Goal: Task Accomplishment & Management: Use online tool/utility

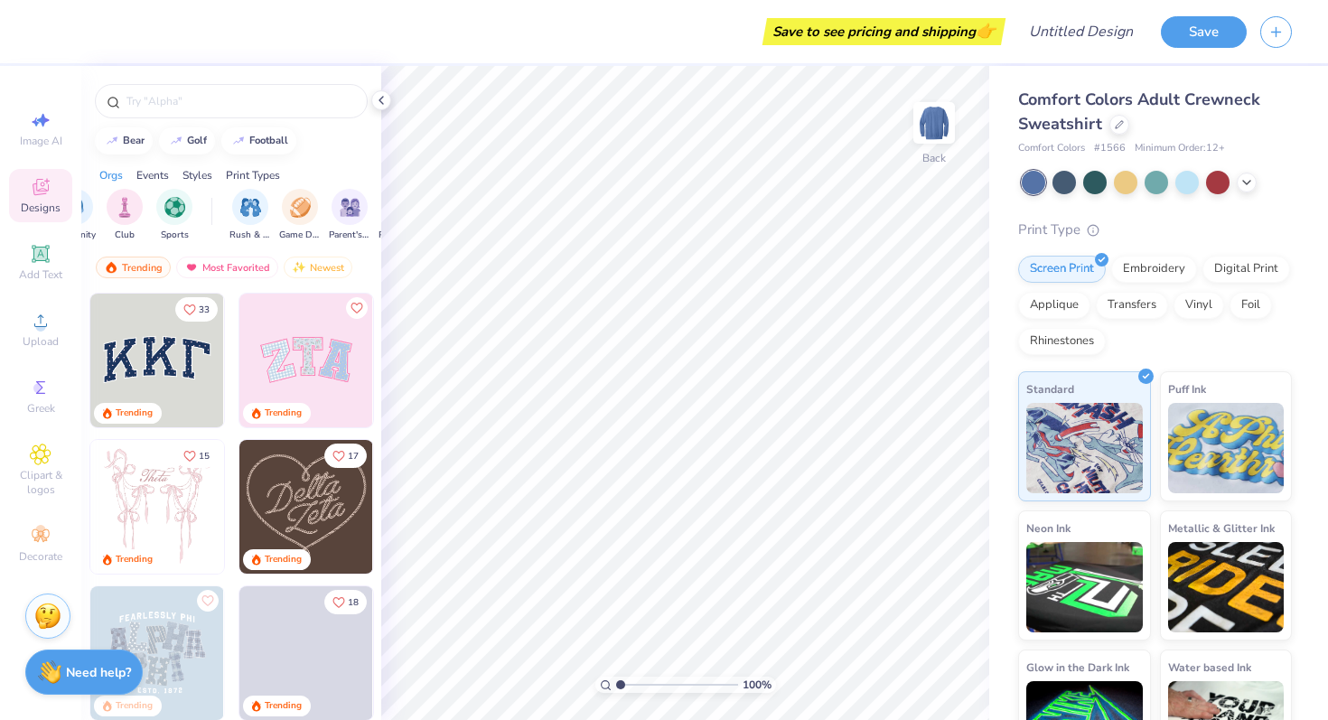
scroll to position [0, 50]
click at [206, 205] on img "filter for Sports" at bounding box center [211, 205] width 21 height 21
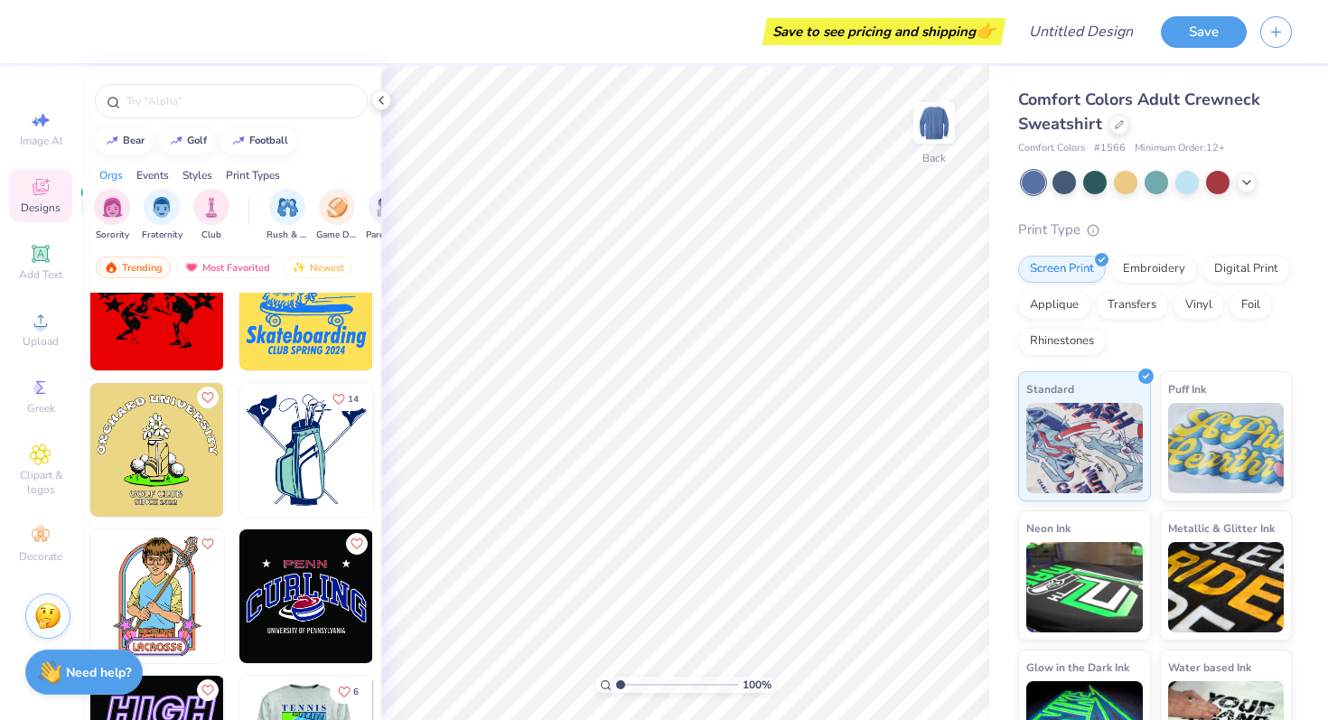
scroll to position [8724, 0]
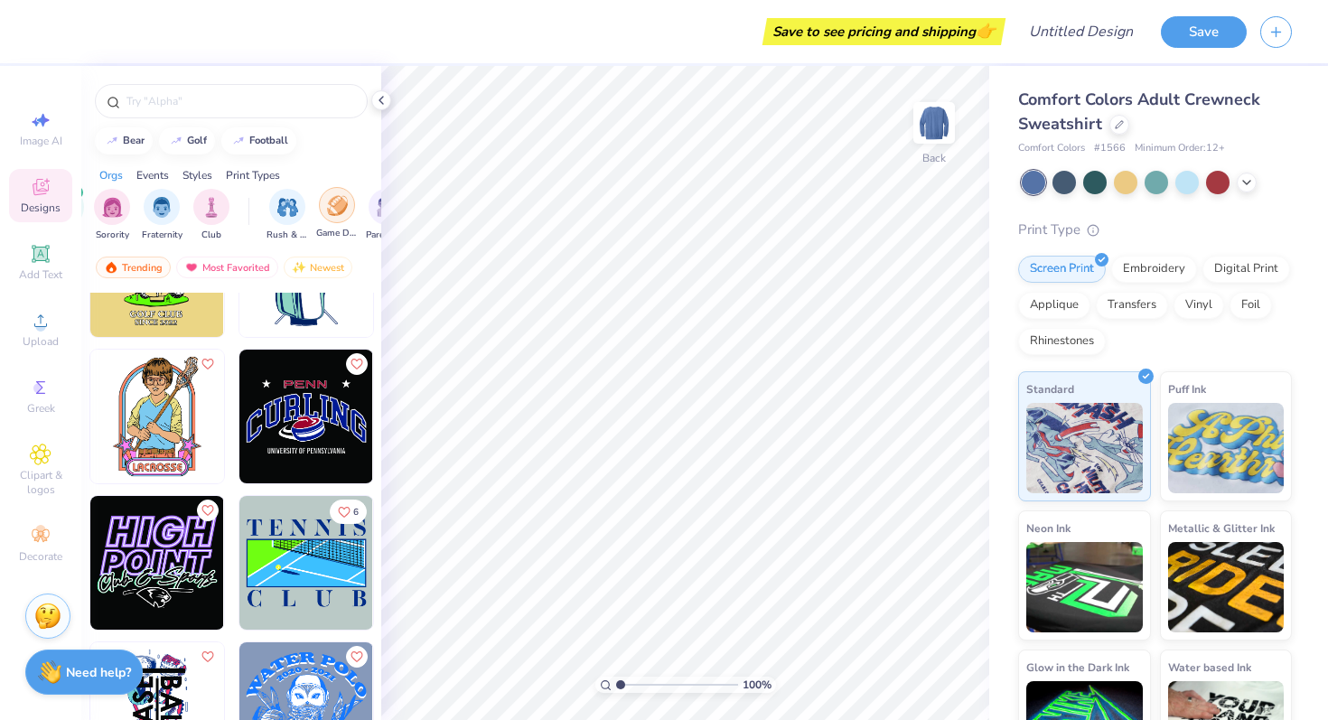
click at [341, 208] on img "filter for Game Day" at bounding box center [337, 205] width 21 height 21
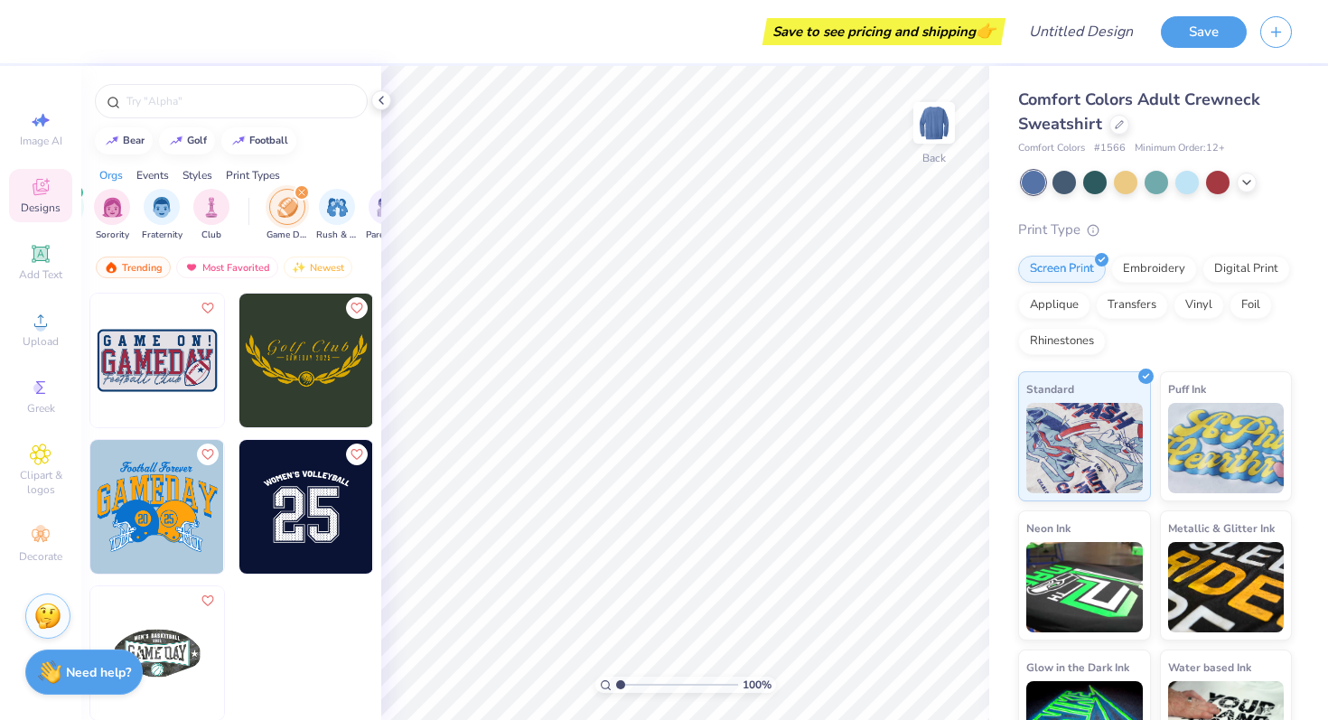
click at [288, 210] on img "filter for Game Day" at bounding box center [287, 207] width 21 height 21
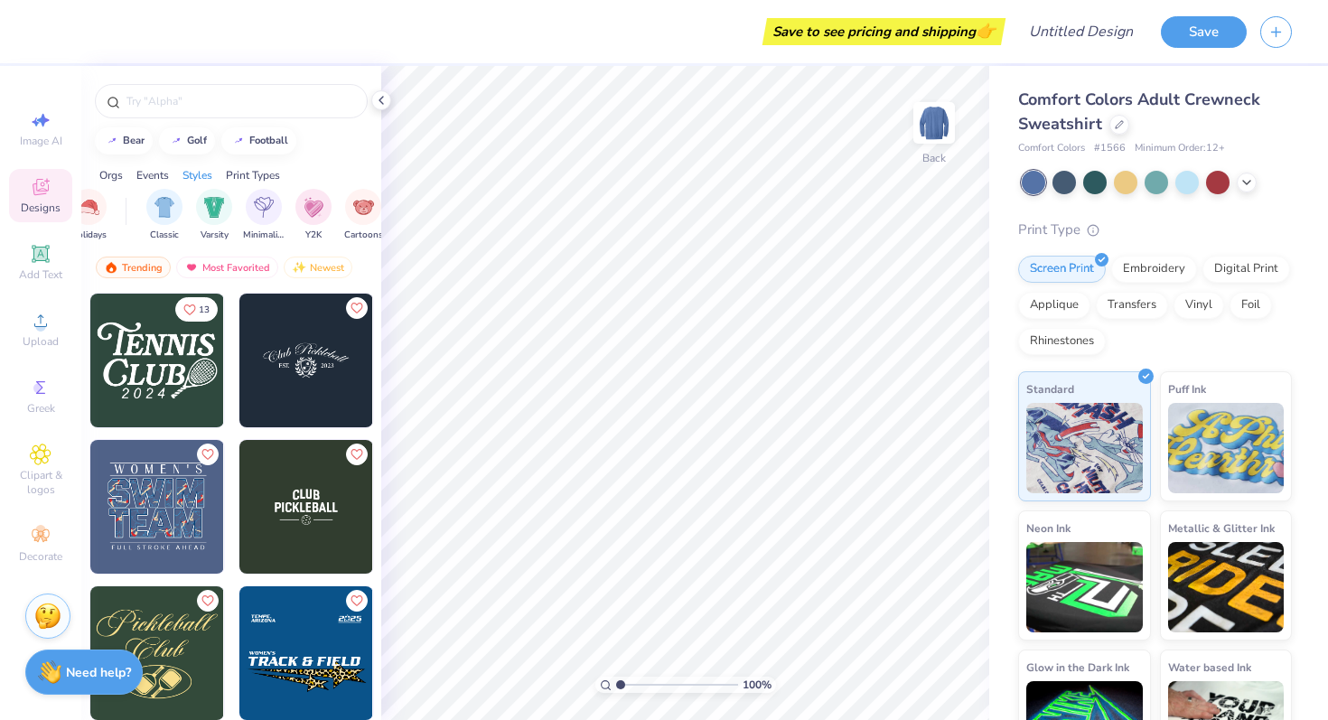
scroll to position [0, 899]
click at [206, 206] on img "filter for Varsity" at bounding box center [210, 205] width 21 height 21
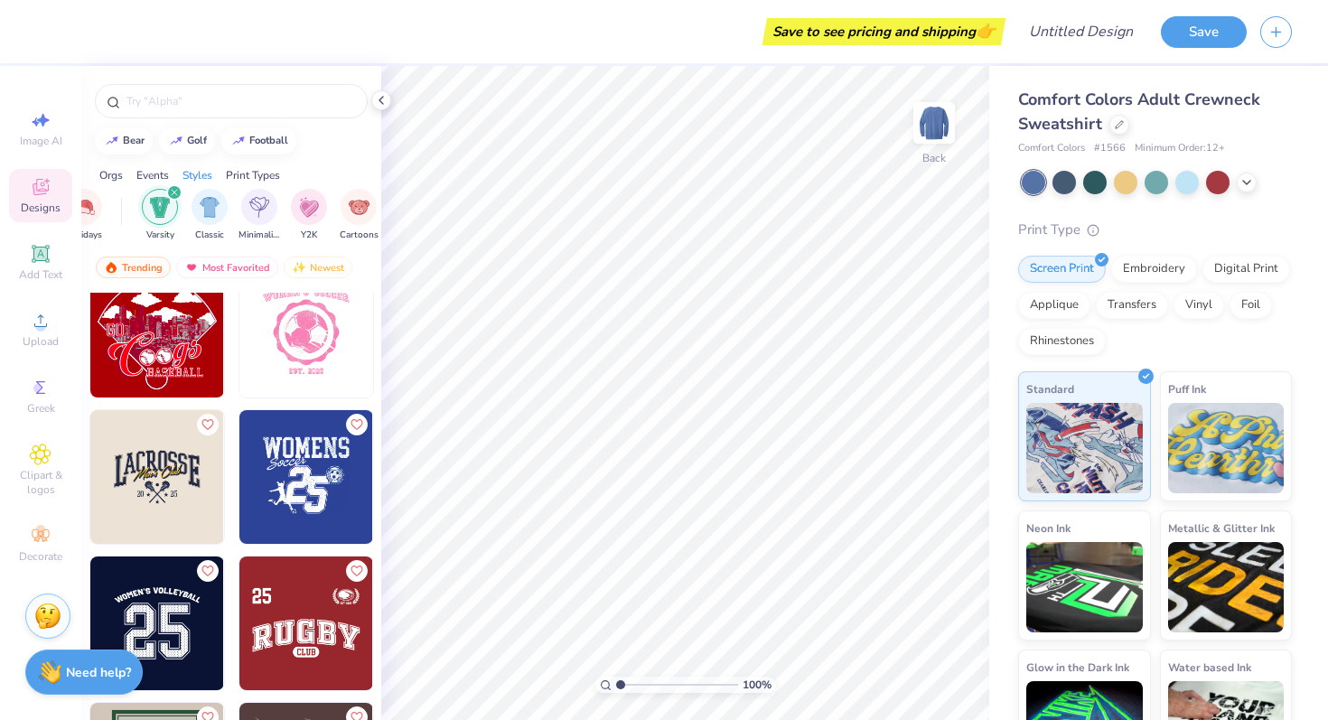
scroll to position [1241, 0]
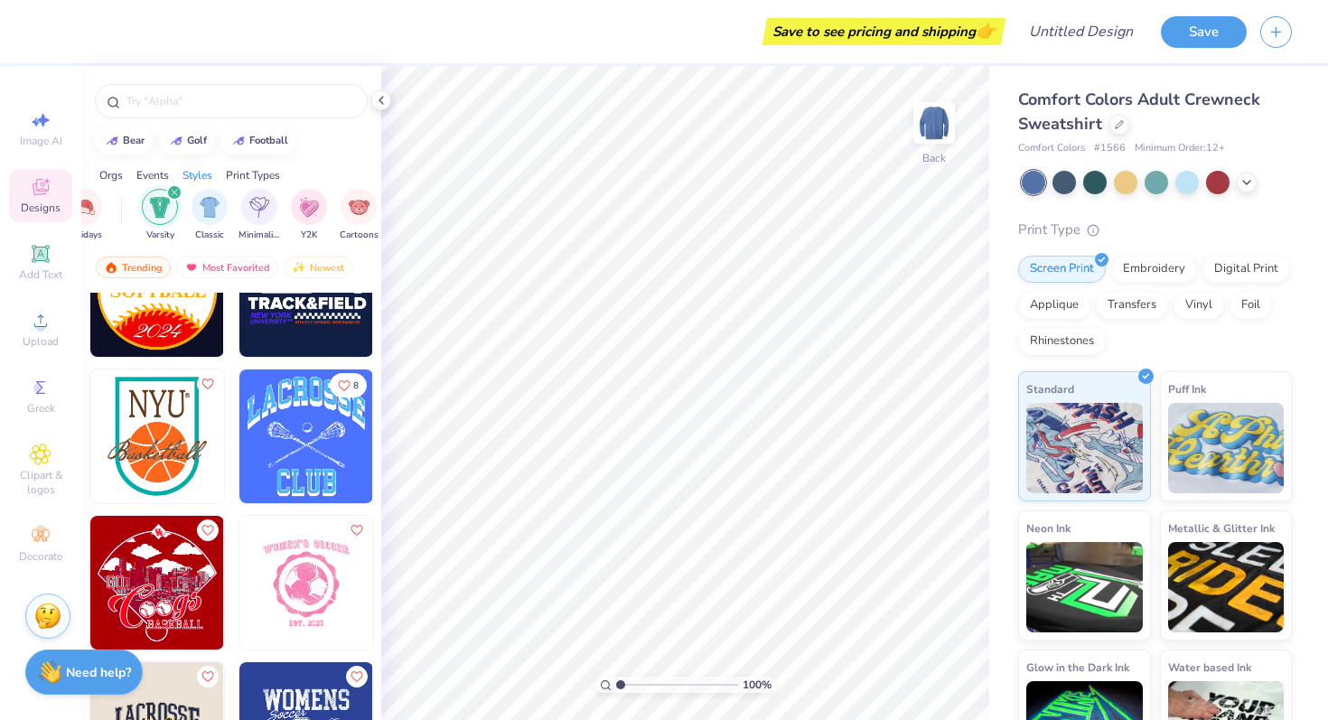
click at [174, 189] on icon "filter for Varsity" at bounding box center [174, 192] width 7 height 7
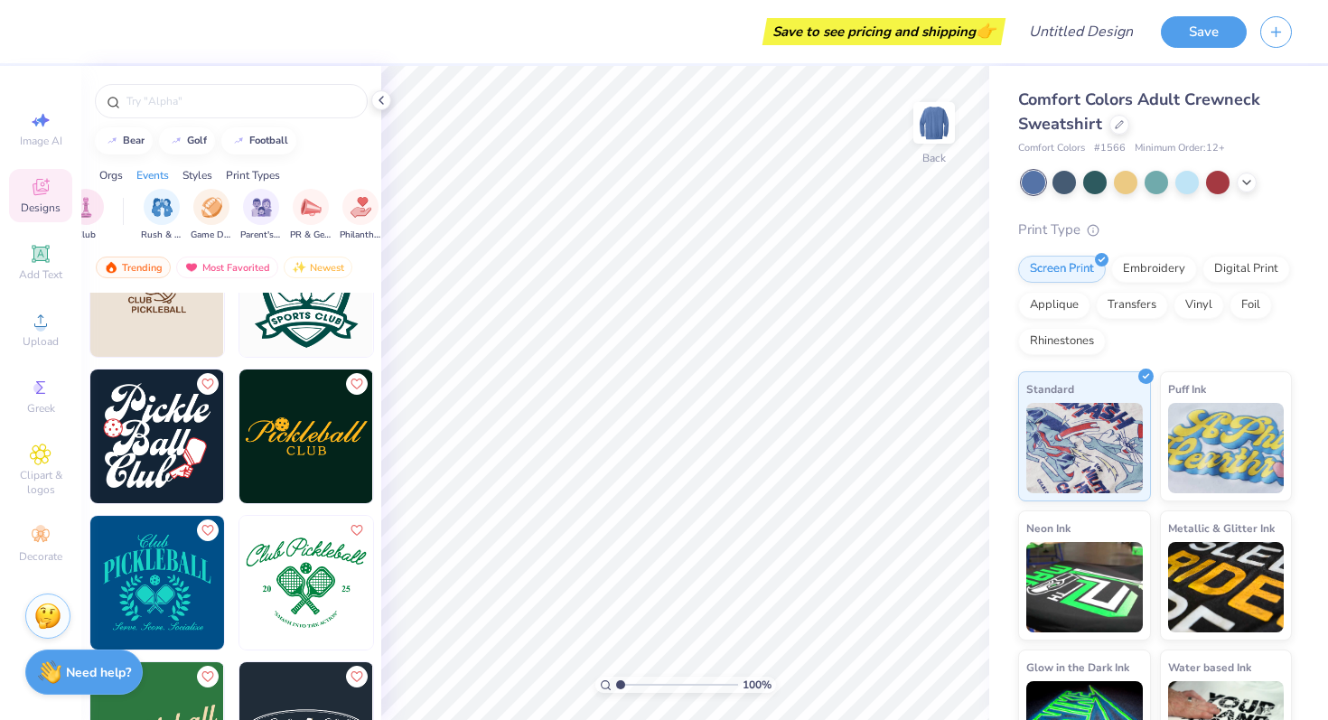
scroll to position [0, 0]
click at [127, 192] on icon "filter for Sports" at bounding box center [126, 192] width 7 height 7
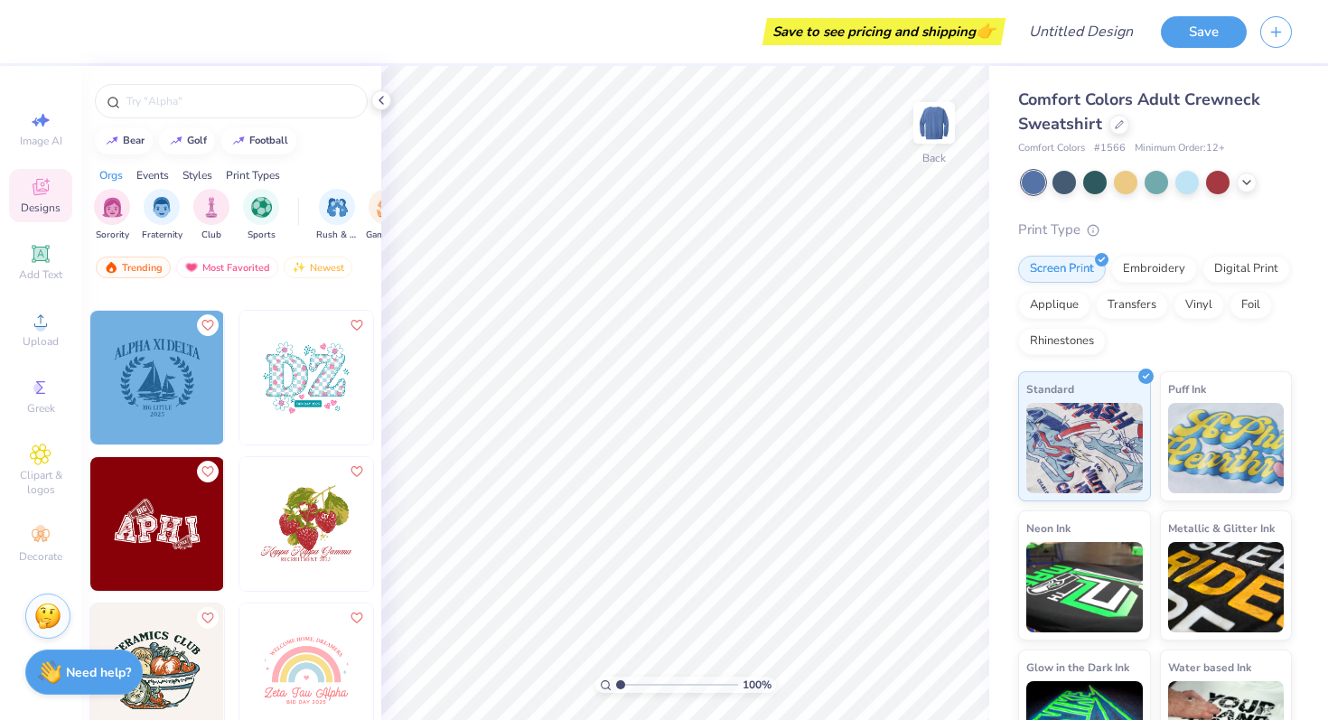
scroll to position [6895, 0]
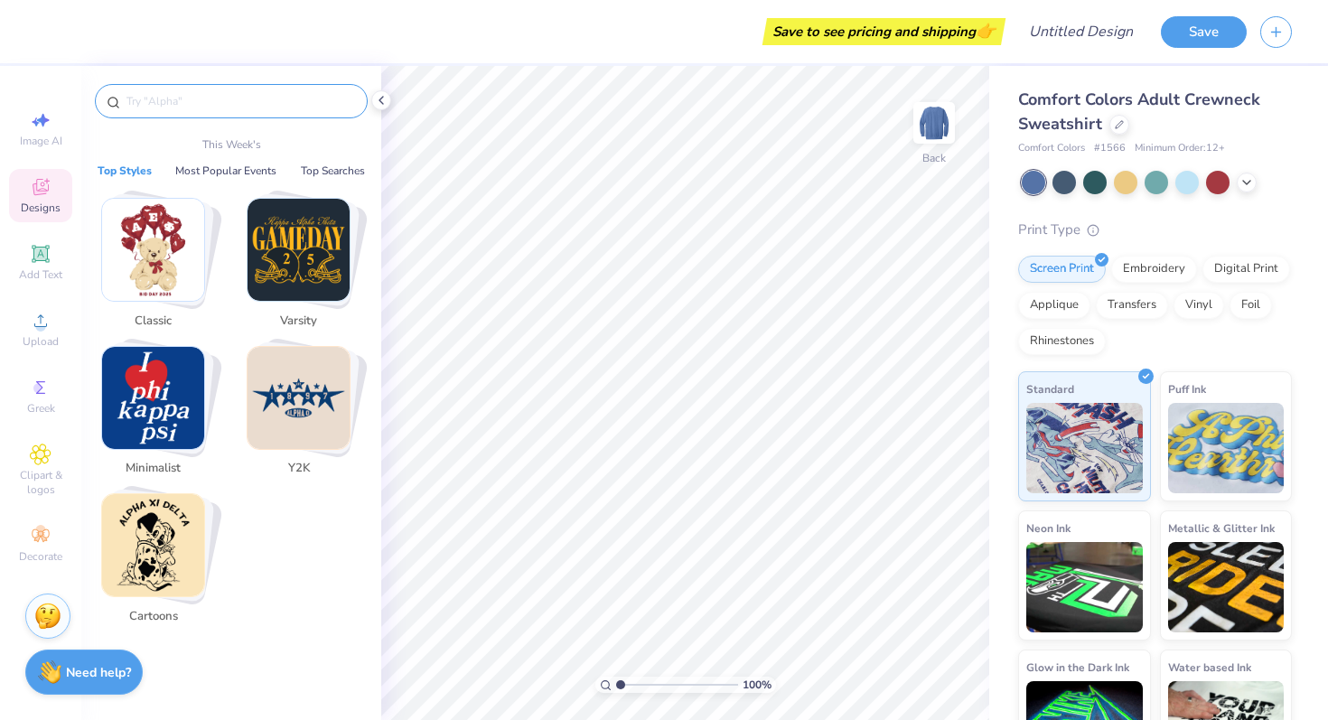
click at [164, 101] on input "text" at bounding box center [240, 101] width 231 height 18
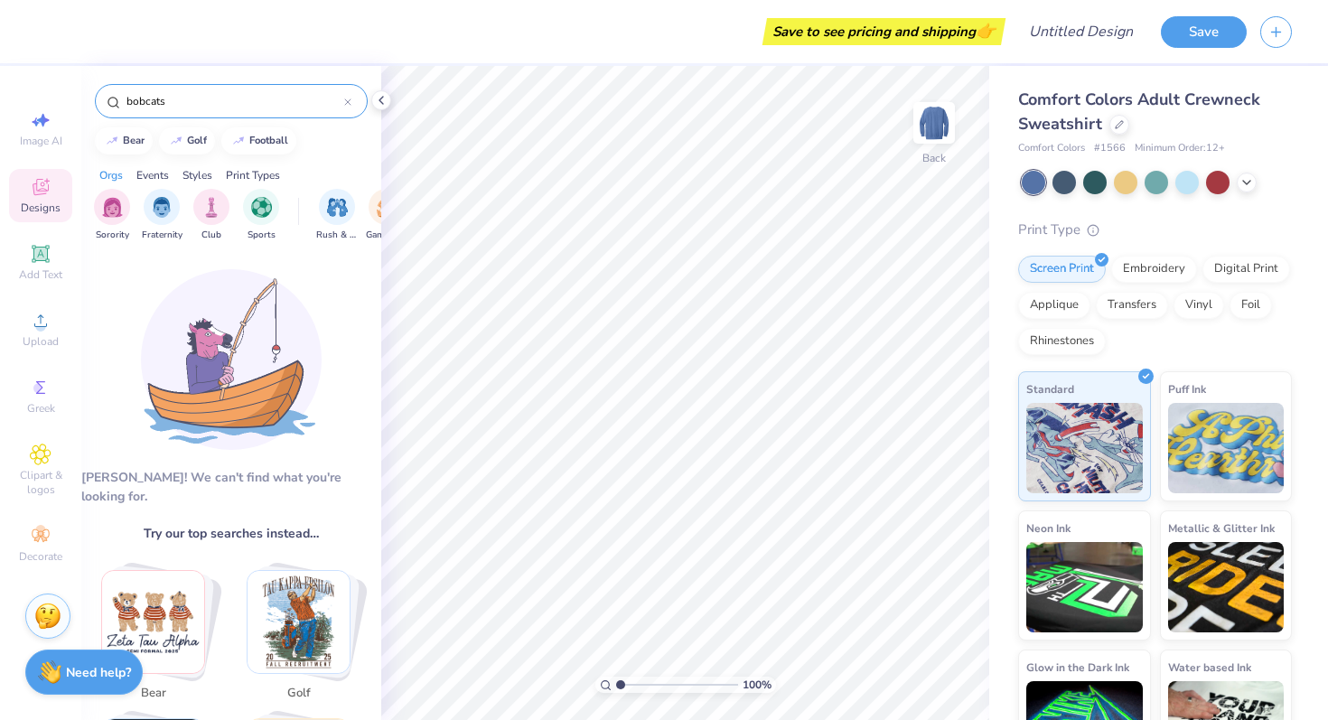
type input "bobcats"
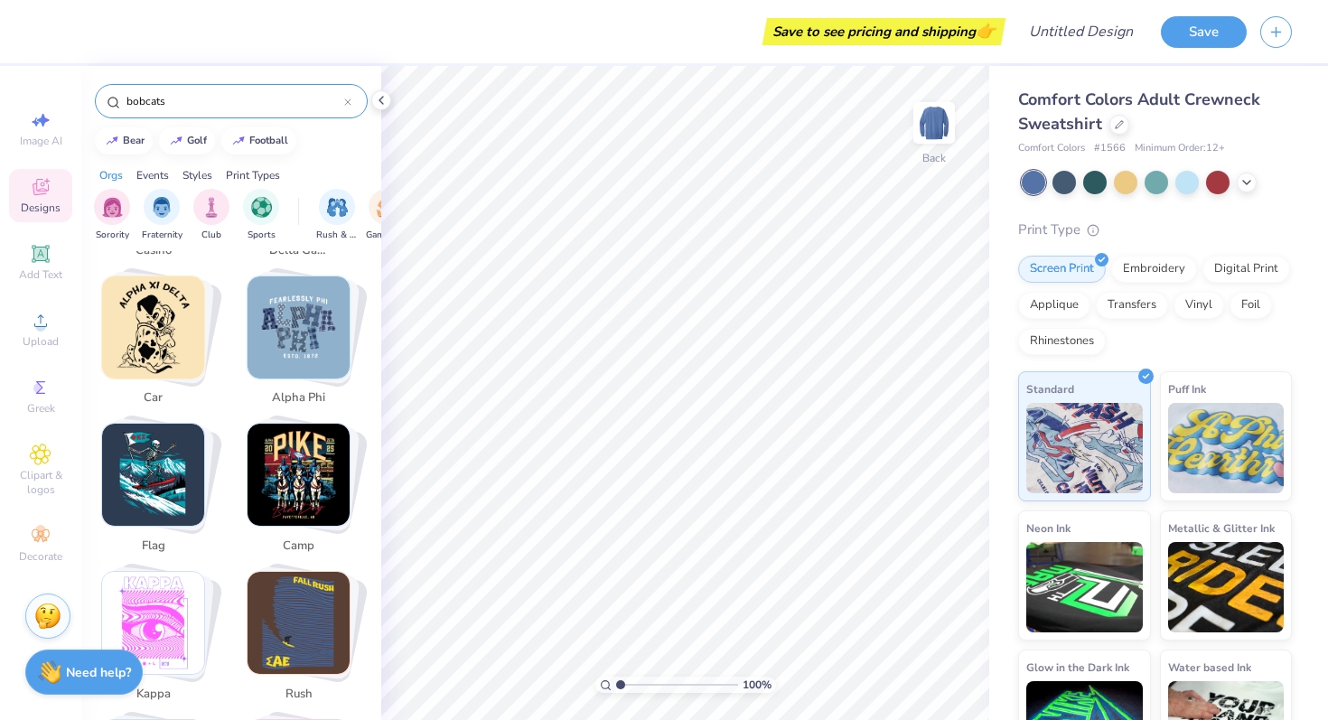
scroll to position [2859, 0]
